Goal: Check status: Check status

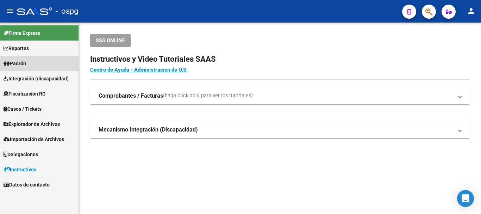
click at [39, 65] on link "Padrón" at bounding box center [39, 63] width 78 height 15
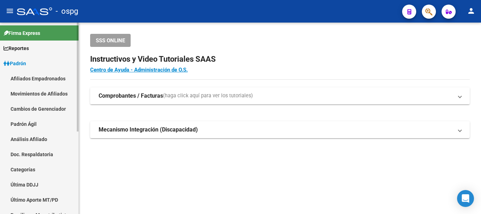
click at [36, 142] on link "Análisis Afiliado" at bounding box center [39, 138] width 78 height 15
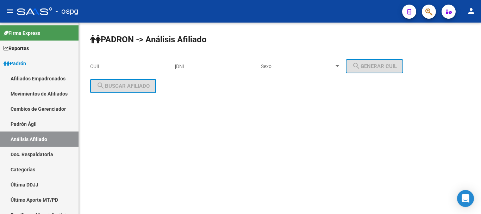
click at [100, 63] on input "CUIL" at bounding box center [130, 66] width 80 height 6
paste input "27-27074073-7"
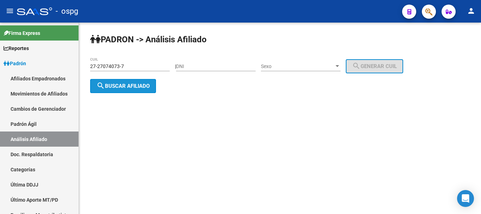
click at [102, 83] on mat-icon "search" at bounding box center [100, 85] width 8 height 8
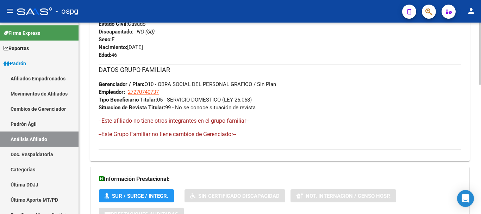
scroll to position [397, 0]
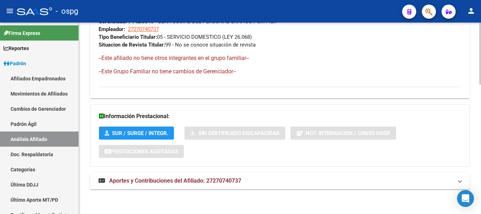
drag, startPoint x: 200, startPoint y: 181, endPoint x: 204, endPoint y: 170, distance: 11.1
click at [200, 180] on span "Aportes y Contribuciones del Afiliado: 27270740737" at bounding box center [175, 180] width 132 height 7
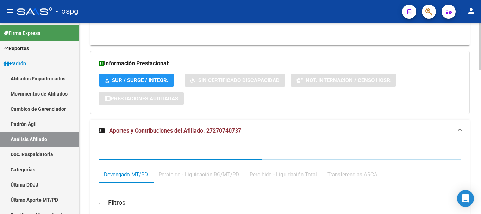
scroll to position [509, 0]
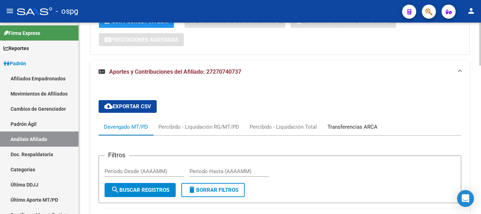
click at [344, 127] on div "Transferencias ARCA" at bounding box center [352, 127] width 50 height 8
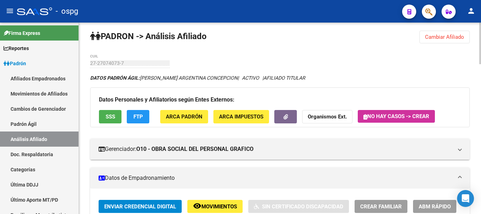
scroll to position [0, 0]
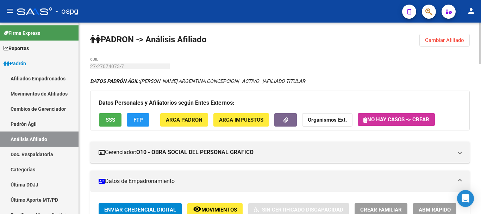
click at [132, 119] on button "FTP" at bounding box center [138, 119] width 23 height 13
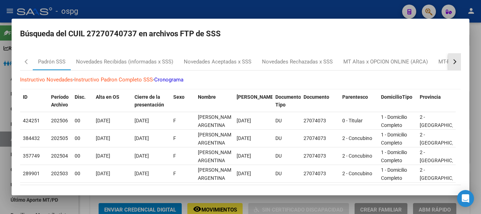
click at [450, 59] on button "button" at bounding box center [454, 61] width 13 height 17
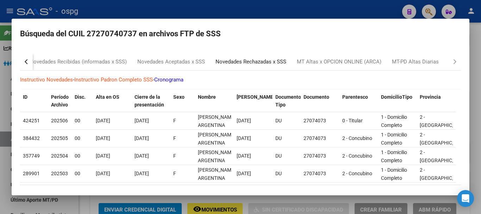
click at [259, 58] on div "Novedades Rechazadas x SSS" at bounding box center [250, 62] width 71 height 8
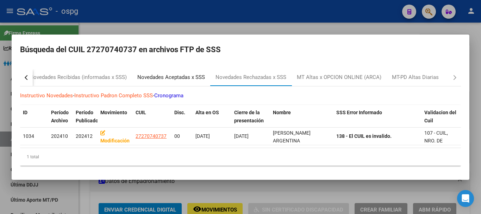
click at [173, 73] on div "Novedades Aceptadas x SSS" at bounding box center [171, 77] width 68 height 8
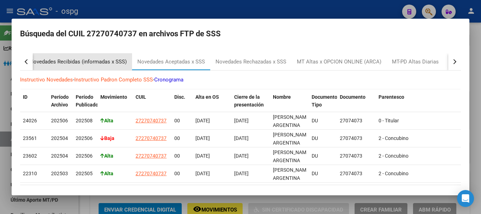
click at [107, 59] on div "Novedades Recibidas (informadas x SSS)" at bounding box center [78, 62] width 97 height 8
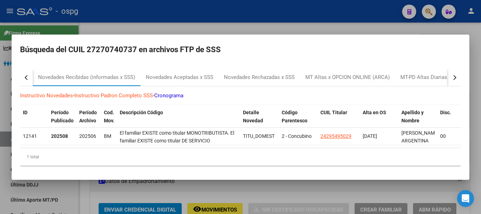
click at [318, 19] on div at bounding box center [240, 107] width 481 height 214
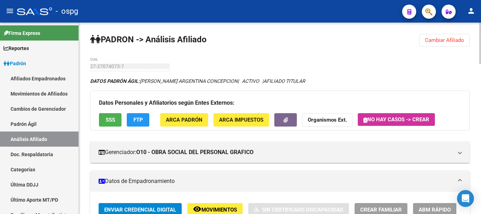
click at [118, 117] on button "SSS" at bounding box center [110, 119] width 23 height 13
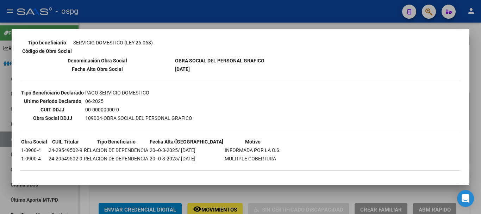
scroll to position [143, 0]
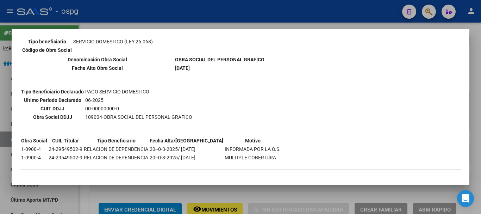
click at [272, 20] on div at bounding box center [240, 107] width 481 height 214
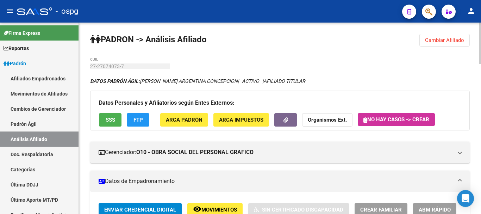
drag, startPoint x: 439, startPoint y: 42, endPoint x: 328, endPoint y: 43, distance: 110.9
click at [439, 41] on span "Cambiar Afiliado" at bounding box center [444, 40] width 39 height 6
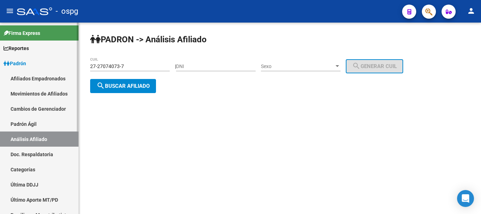
drag, startPoint x: 136, startPoint y: 64, endPoint x: 1, endPoint y: 66, distance: 134.1
click at [1, 66] on mat-sidenav-container "Firma Express Reportes Ingresos Devengados Análisis Histórico Detalles Transfer…" at bounding box center [240, 118] width 481 height 191
drag, startPoint x: 146, startPoint y: 65, endPoint x: 0, endPoint y: 60, distance: 146.5
click at [0, 60] on mat-sidenav-container "Firma Express Reportes Ingresos Devengados Análisis Histórico Detalles Transfer…" at bounding box center [240, 118] width 481 height 191
click at [111, 83] on span "search Buscar afiliado" at bounding box center [122, 86] width 53 height 6
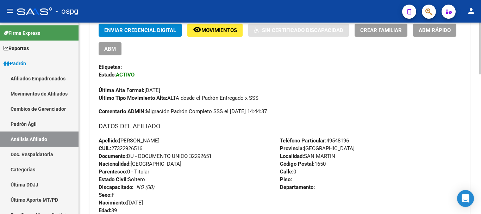
scroll to position [514, 0]
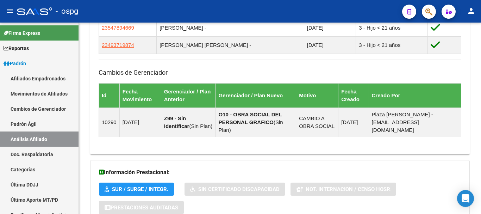
scroll to position [338, 0]
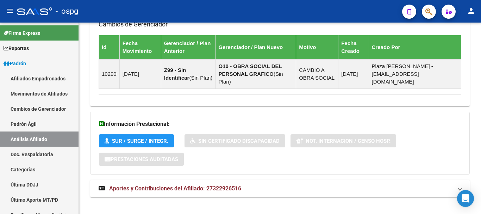
click at [225, 185] on span "Aportes y Contribuciones del Afiliado: 27322926516" at bounding box center [175, 188] width 132 height 7
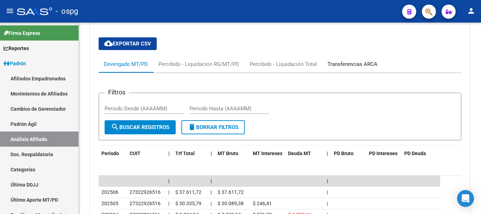
click at [348, 56] on div "Transferencias ARCA" at bounding box center [352, 64] width 61 height 17
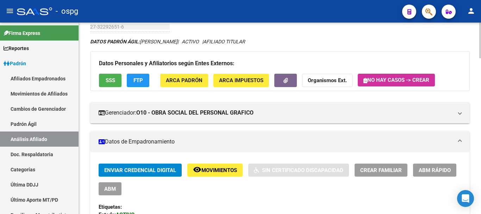
scroll to position [0, 0]
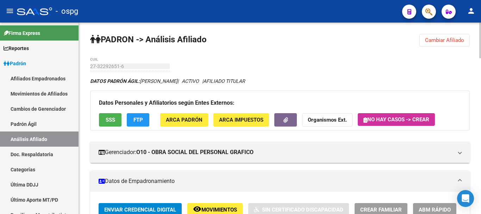
drag, startPoint x: 423, startPoint y: 42, endPoint x: 406, endPoint y: 46, distance: 17.9
click at [424, 42] on button "Cambiar Afiliado" at bounding box center [444, 40] width 50 height 13
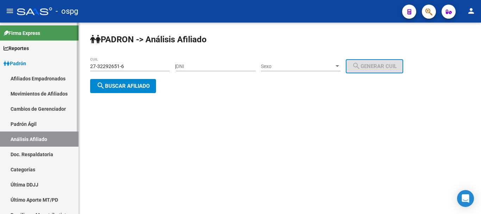
drag, startPoint x: 144, startPoint y: 62, endPoint x: 70, endPoint y: 68, distance: 73.8
click at [33, 66] on mat-sidenav-container "Firma Express Reportes Ingresos Devengados Análisis Histórico Detalles Transfer…" at bounding box center [240, 118] width 481 height 191
click at [136, 68] on input "27-32292651-6" at bounding box center [130, 66] width 80 height 6
drag, startPoint x: 136, startPoint y: 68, endPoint x: 67, endPoint y: 76, distance: 69.1
click at [67, 76] on mat-sidenav-container "Firma Express Reportes Ingresos Devengados Análisis Histórico Detalles Transfer…" at bounding box center [240, 118] width 481 height 191
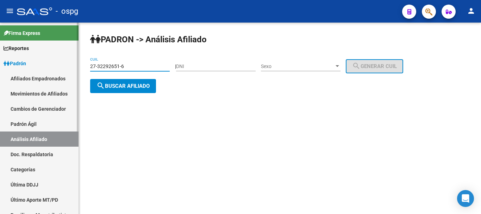
paste input "795511"
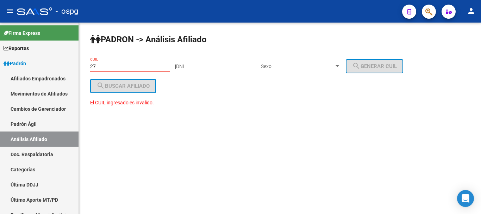
type input "2"
paste input "[US_EMPLOYER_IDENTIFICATION_NUMBER]"
click at [97, 66] on input "[US_EMPLOYER_IDENTIFICATION_NUMBER]" at bounding box center [130, 66] width 80 height 6
type input "27-00379551-1"
drag, startPoint x: 136, startPoint y: 68, endPoint x: 88, endPoint y: 67, distance: 48.2
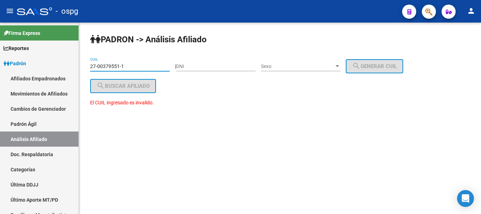
click at [88, 67] on div "PADRON -> Análisis Afiliado 27-00379551-1 CUIL | DNI Sexo Sexo search Generar C…" at bounding box center [280, 77] width 402 height 108
paste input "20-27379551-1"
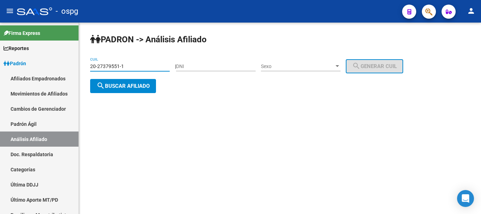
click at [134, 89] on button "search Buscar afiliado" at bounding box center [123, 86] width 66 height 14
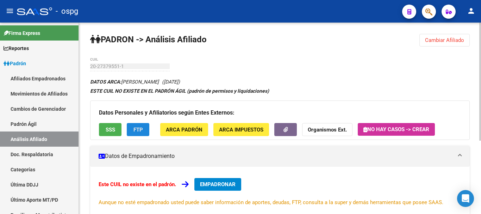
click at [147, 129] on button "FTP" at bounding box center [138, 129] width 23 height 13
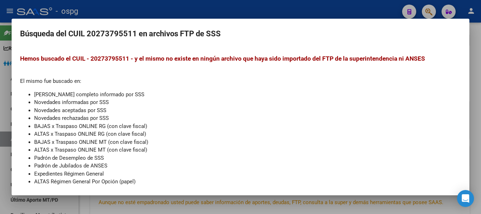
click at [231, 12] on div at bounding box center [240, 107] width 481 height 214
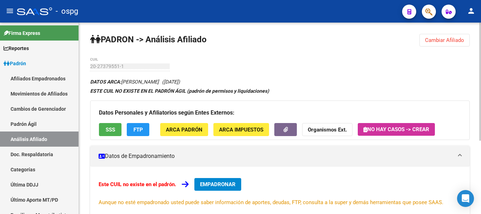
click at [327, 129] on strong "Organismos Ext." at bounding box center [327, 129] width 39 height 6
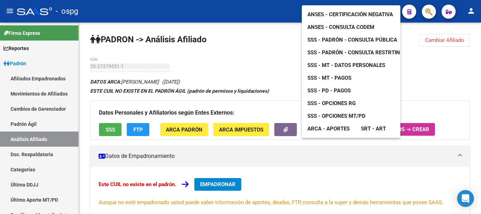
click at [353, 11] on span "ANSES - Certificación Negativa" at bounding box center [350, 14] width 86 height 6
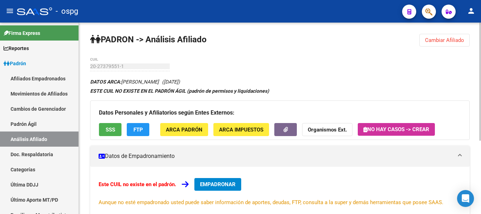
click at [429, 42] on span "Cambiar Afiliado" at bounding box center [444, 40] width 39 height 6
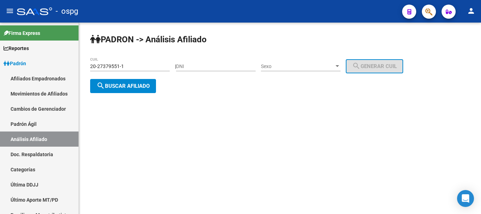
drag, startPoint x: 137, startPoint y: 63, endPoint x: 124, endPoint y: 62, distance: 12.7
click at [124, 62] on div "20-27379551-1 CUIL" at bounding box center [130, 64] width 80 height 14
drag, startPoint x: 129, startPoint y: 63, endPoint x: 81, endPoint y: 60, distance: 48.3
click at [81, 60] on div "PADRON -> Análisis Afiliado 20-27379551-1 CUIL | DNI Sexo Sexo search Generar C…" at bounding box center [280, 69] width 402 height 93
click at [124, 67] on input "20-27379551-1" at bounding box center [130, 66] width 80 height 6
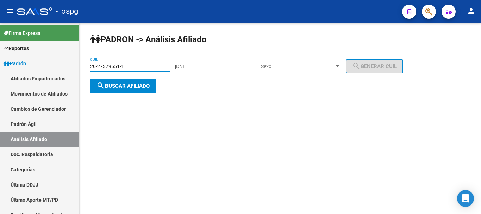
drag, startPoint x: 124, startPoint y: 67, endPoint x: 89, endPoint y: 67, distance: 34.8
click at [89, 67] on div "PADRON -> Análisis Afiliado 20-27379551-1 CUIL | DNI Sexo Sexo search Generar C…" at bounding box center [280, 69] width 402 height 93
paste input "7-33040082-5"
type input "27-33040082-5"
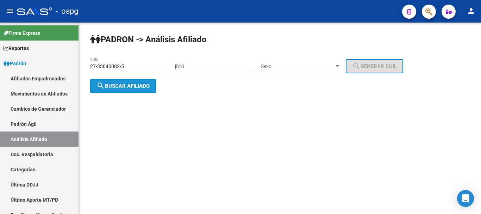
click at [110, 89] on button "search Buscar afiliado" at bounding box center [123, 86] width 66 height 14
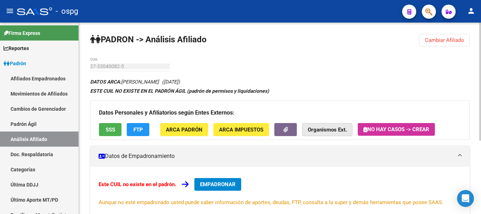
click at [327, 127] on strong "Organismos Ext." at bounding box center [327, 129] width 39 height 6
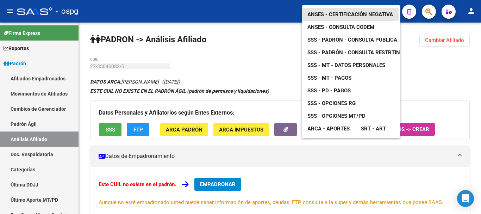
click at [361, 11] on span "ANSES - Certificación Negativa" at bounding box center [350, 14] width 86 height 6
